Goal: Task Accomplishment & Management: Manage account settings

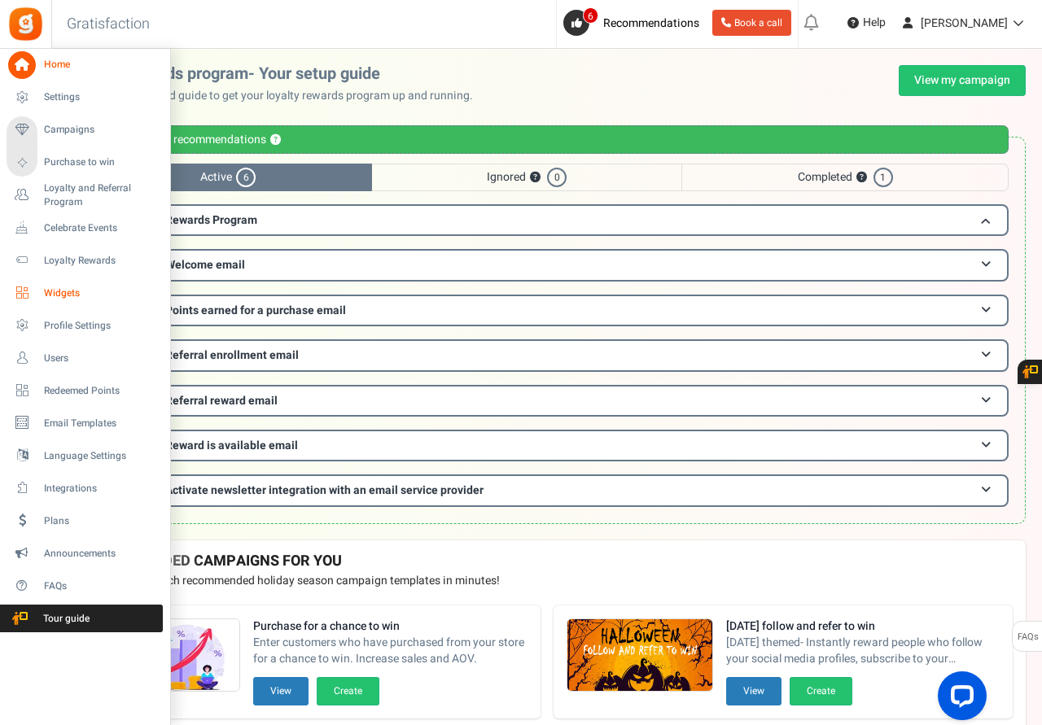
click at [56, 288] on span "Widgets" at bounding box center [101, 293] width 114 height 14
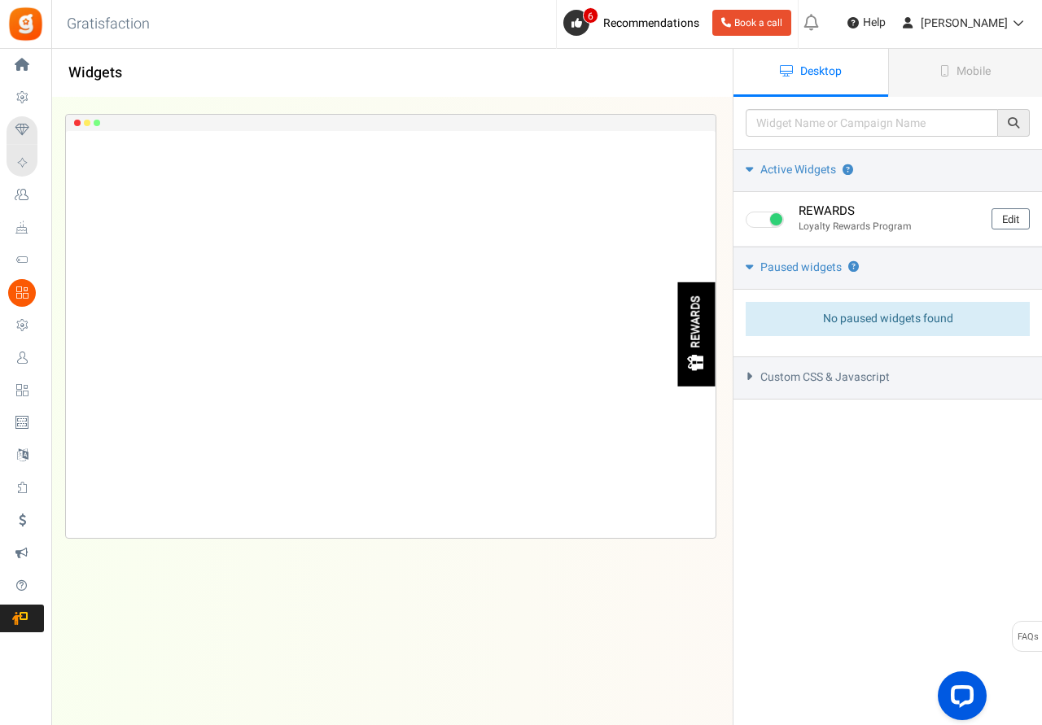
click at [750, 377] on icon at bounding box center [749, 376] width 12 height 7
click at [750, 377] on icon at bounding box center [748, 376] width 7 height 12
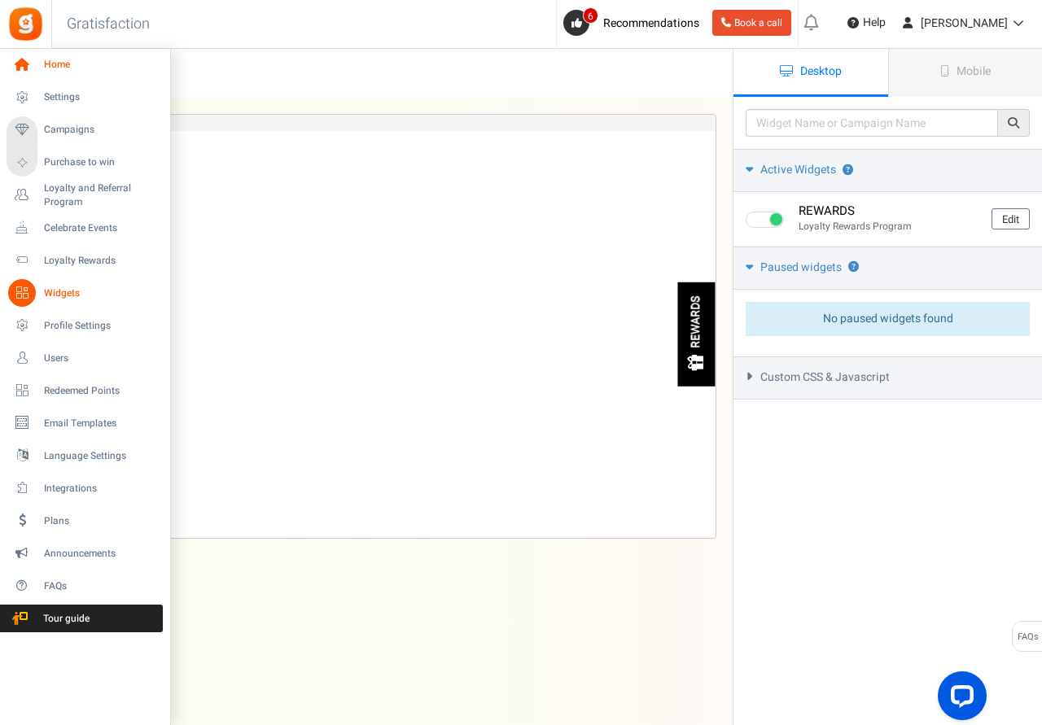
click at [53, 63] on span "Home" at bounding box center [101, 65] width 114 height 14
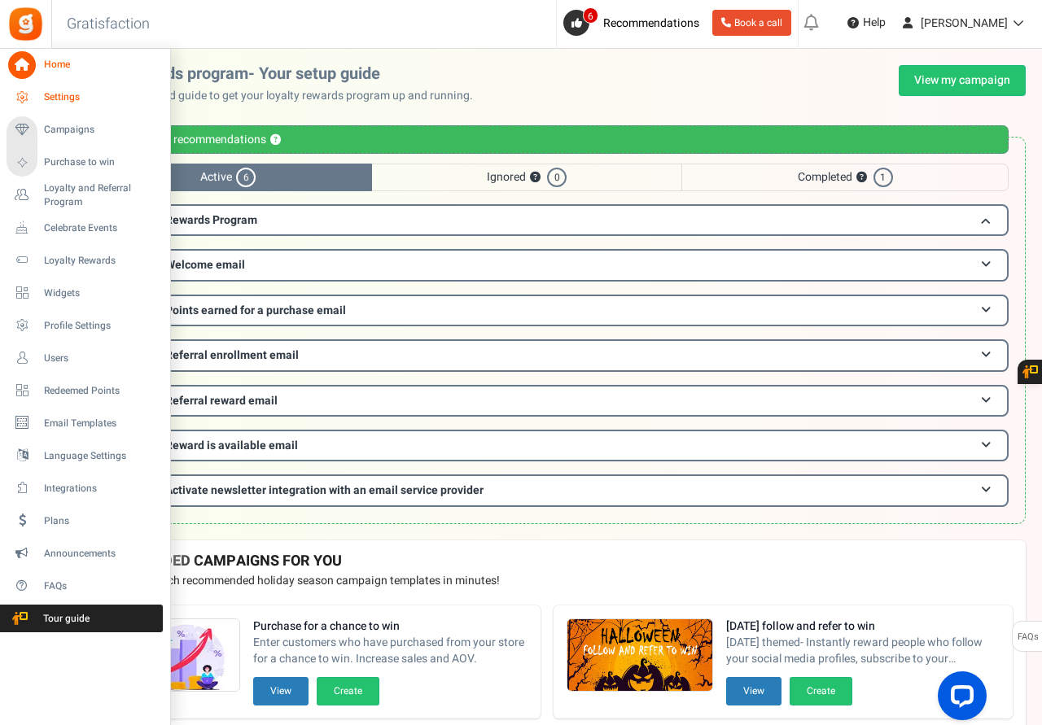
click at [68, 101] on span "Settings" at bounding box center [101, 97] width 114 height 14
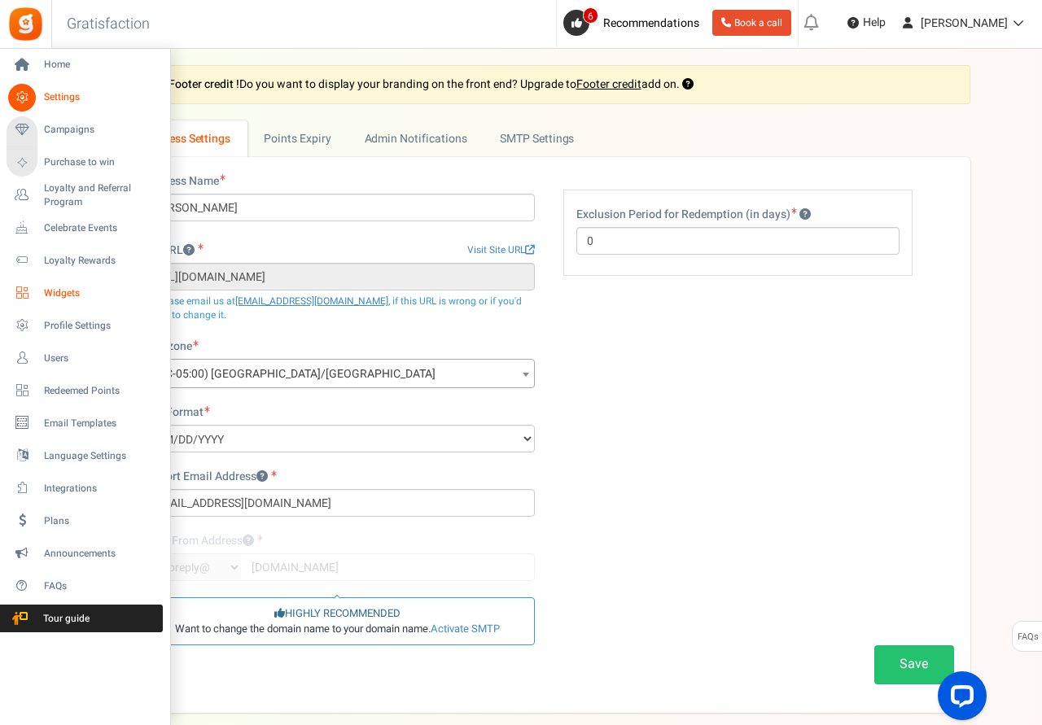
click at [59, 291] on span "Widgets" at bounding box center [101, 293] width 114 height 14
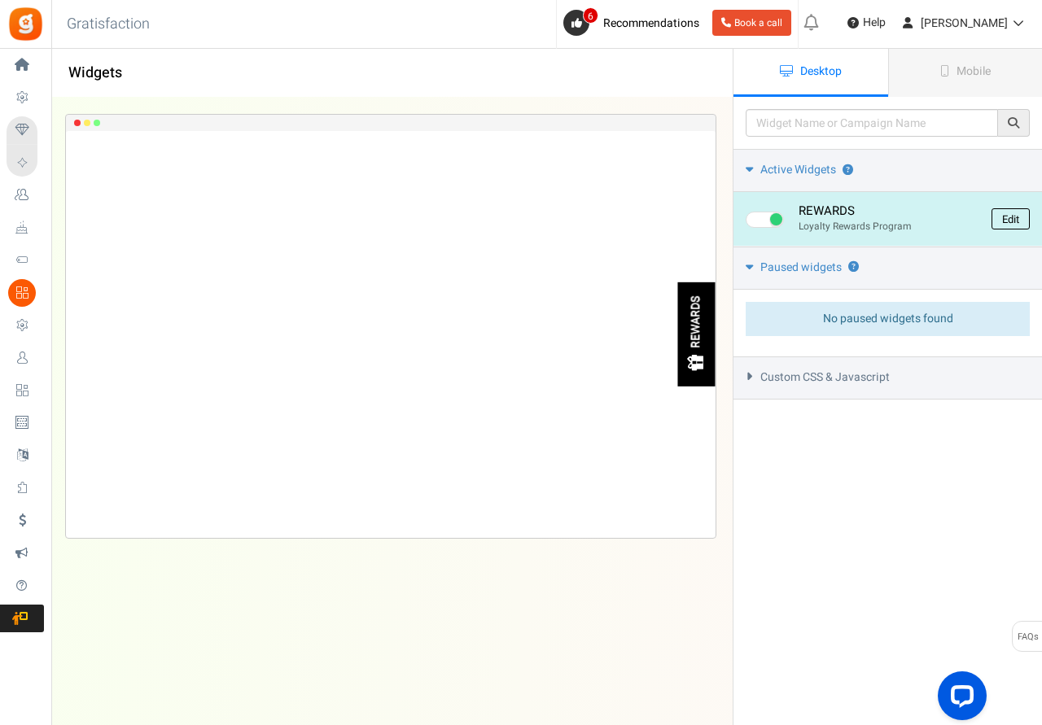
click at [1006, 221] on link "Edit" at bounding box center [1010, 218] width 38 height 21
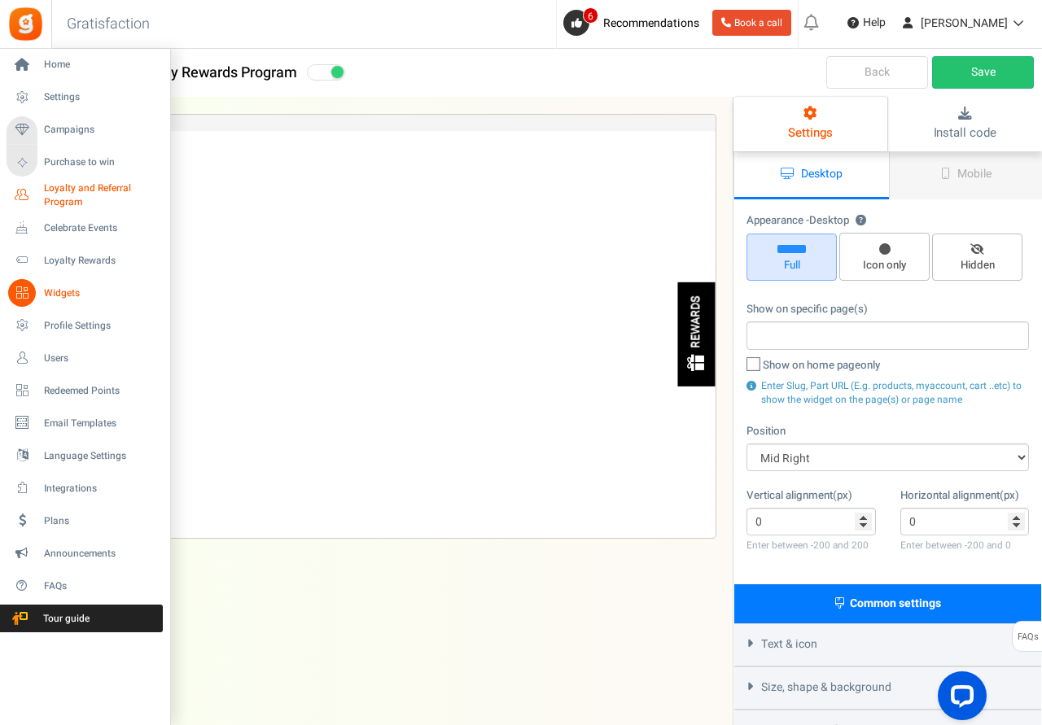
click at [64, 188] on span "Loyalty and Referral Program" at bounding box center [103, 195] width 119 height 28
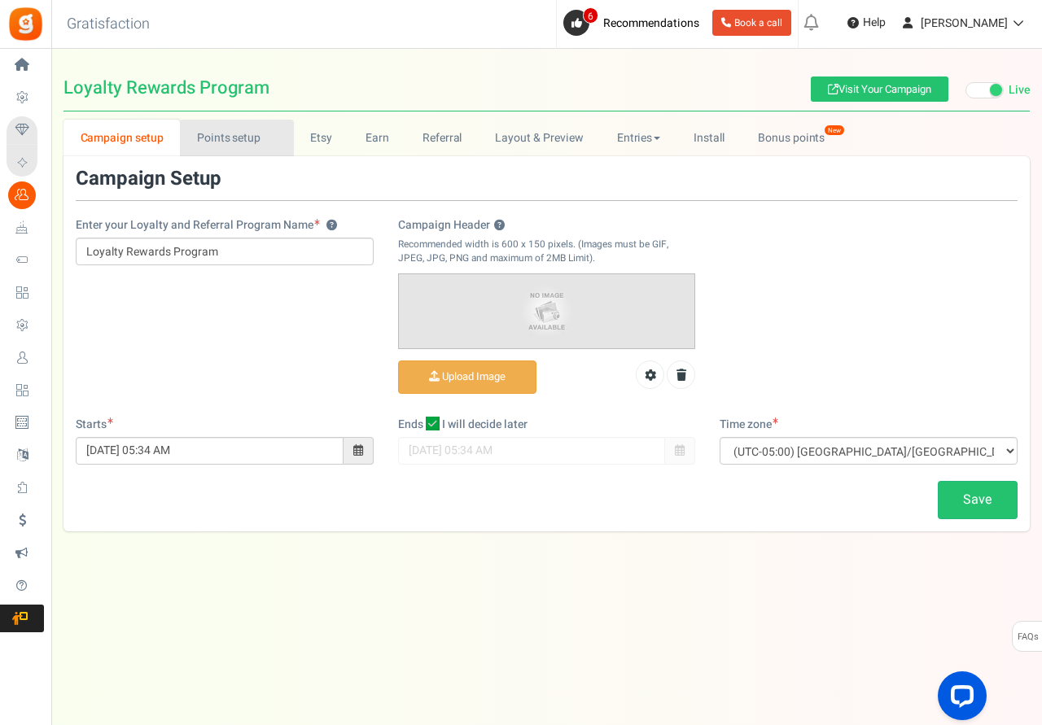
click at [251, 141] on link "Points setup New" at bounding box center [236, 138] width 113 height 37
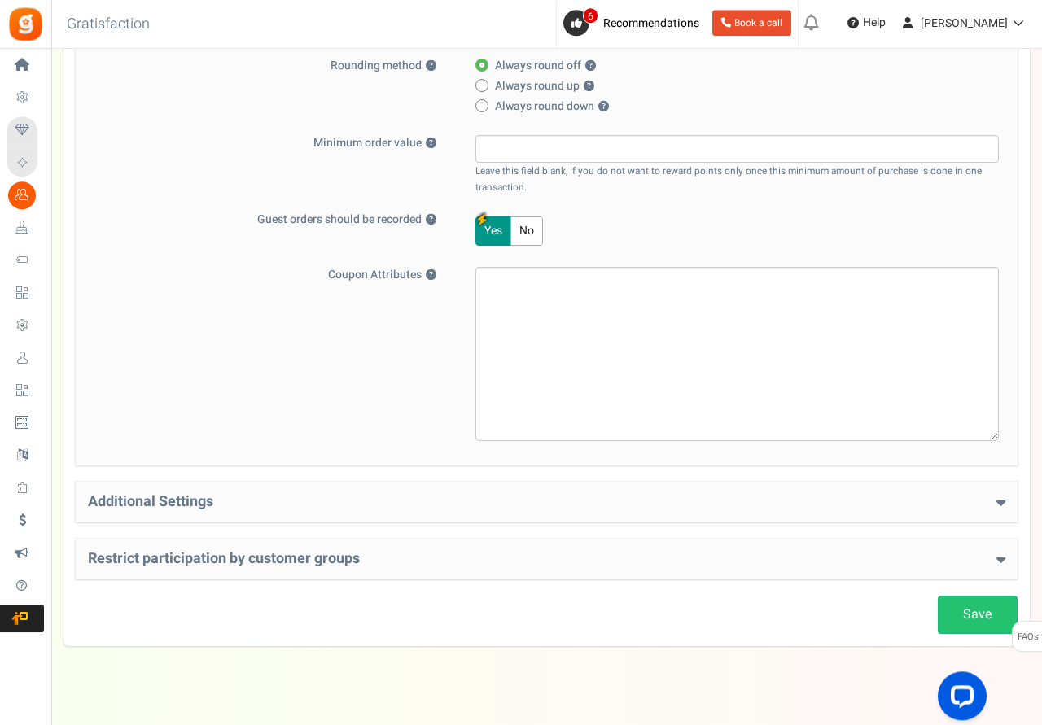
scroll to position [484, 0]
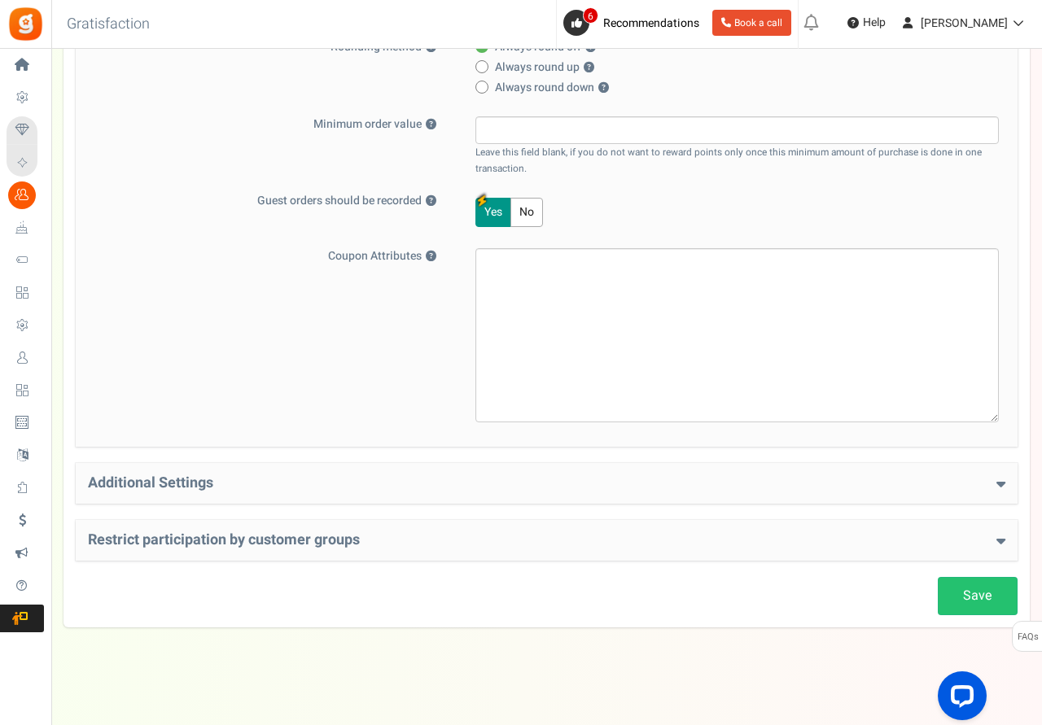
click at [620, 537] on h4 "Restrict participation by customer groups" at bounding box center [546, 540] width 917 height 16
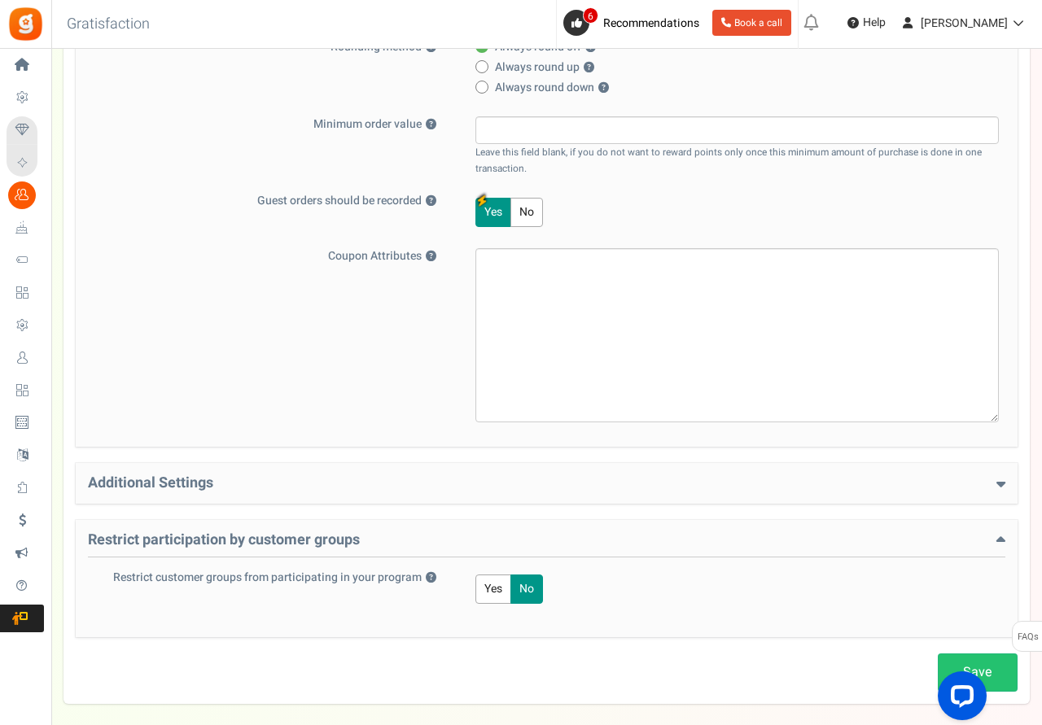
click at [622, 481] on h4 "Additional Settings" at bounding box center [546, 483] width 917 height 16
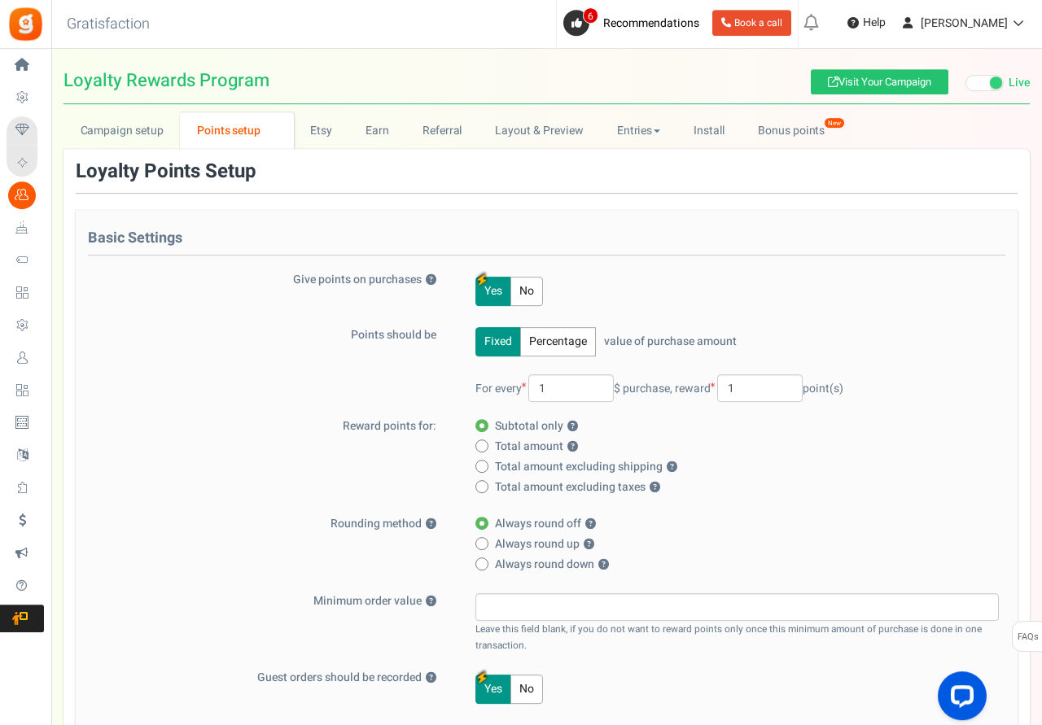
scroll to position [0, 0]
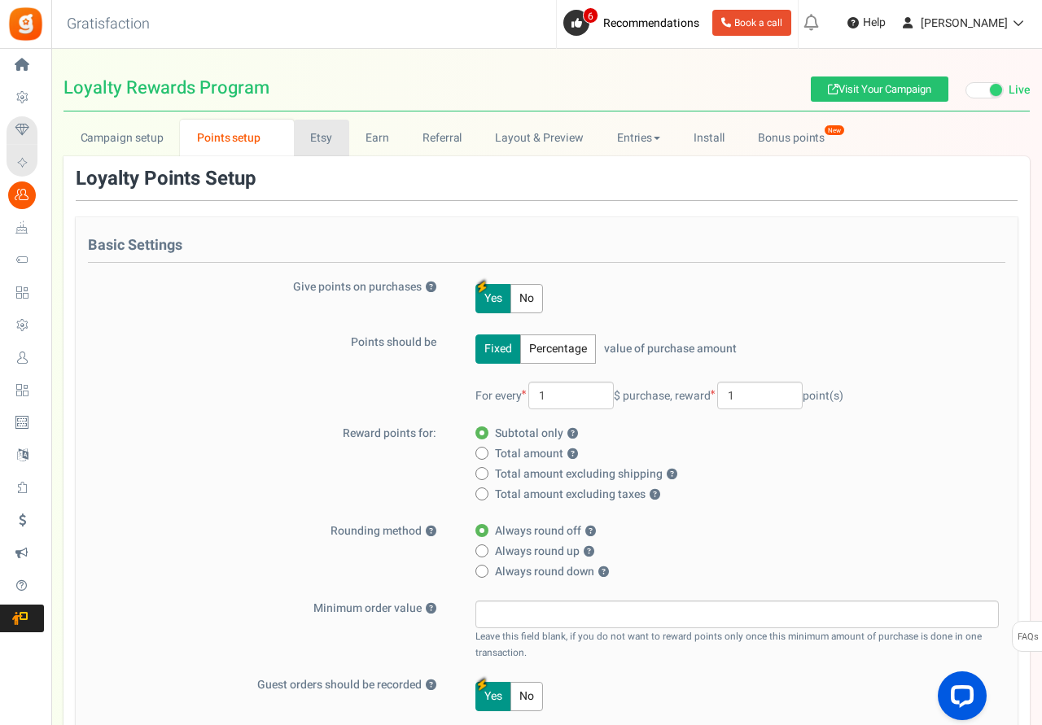
click at [319, 135] on link "Etsy" at bounding box center [321, 138] width 55 height 37
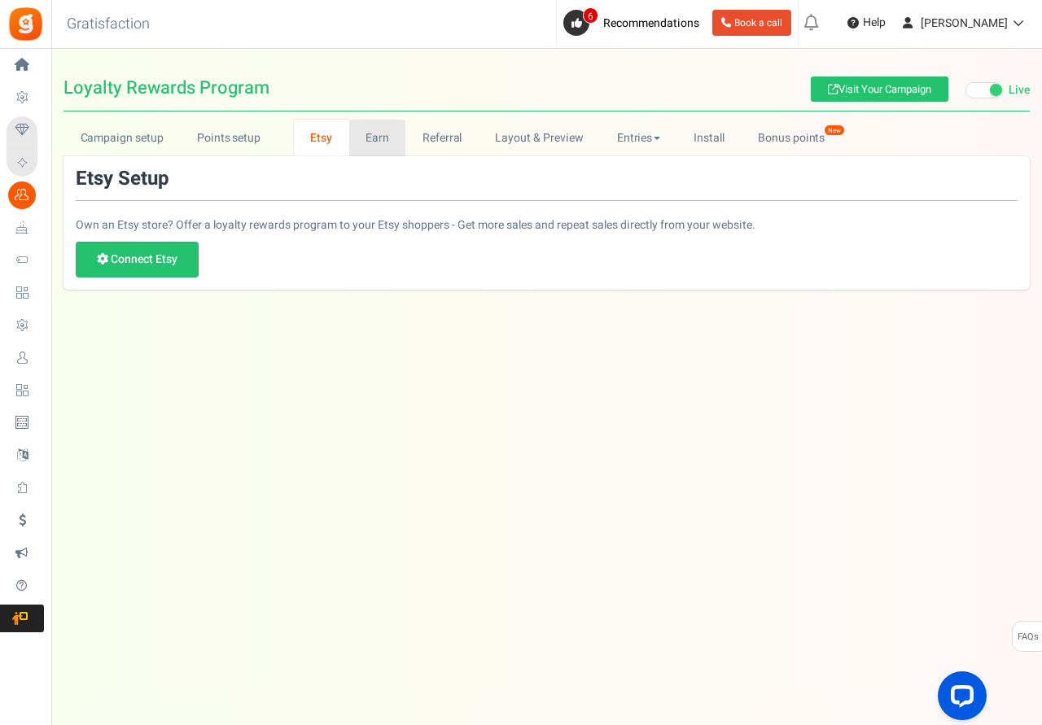
click at [380, 138] on link "Earn" at bounding box center [377, 138] width 57 height 37
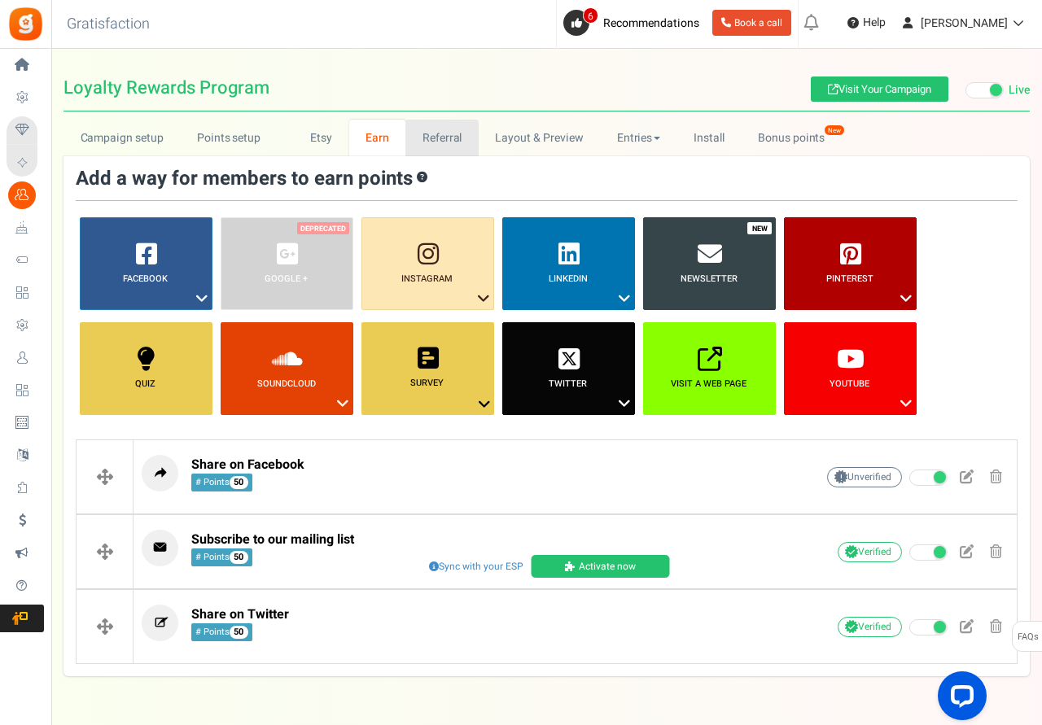
click at [445, 139] on link "Referral" at bounding box center [441, 138] width 73 height 37
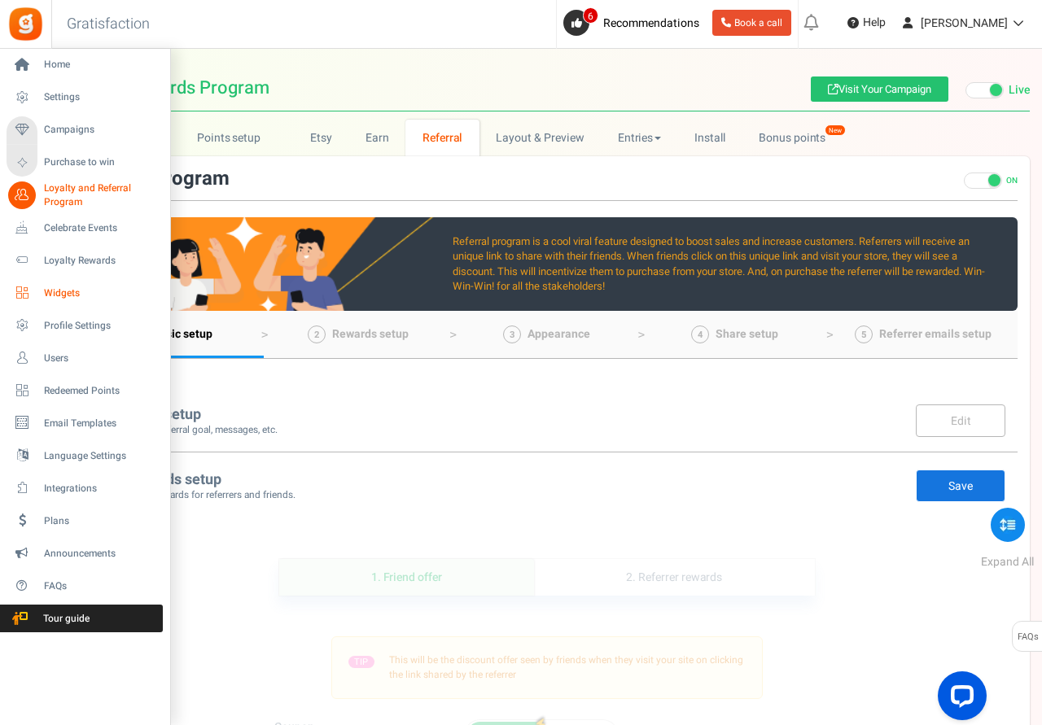
click at [56, 287] on span "Widgets" at bounding box center [101, 293] width 114 height 14
